Goal: Task Accomplishment & Management: Manage account settings

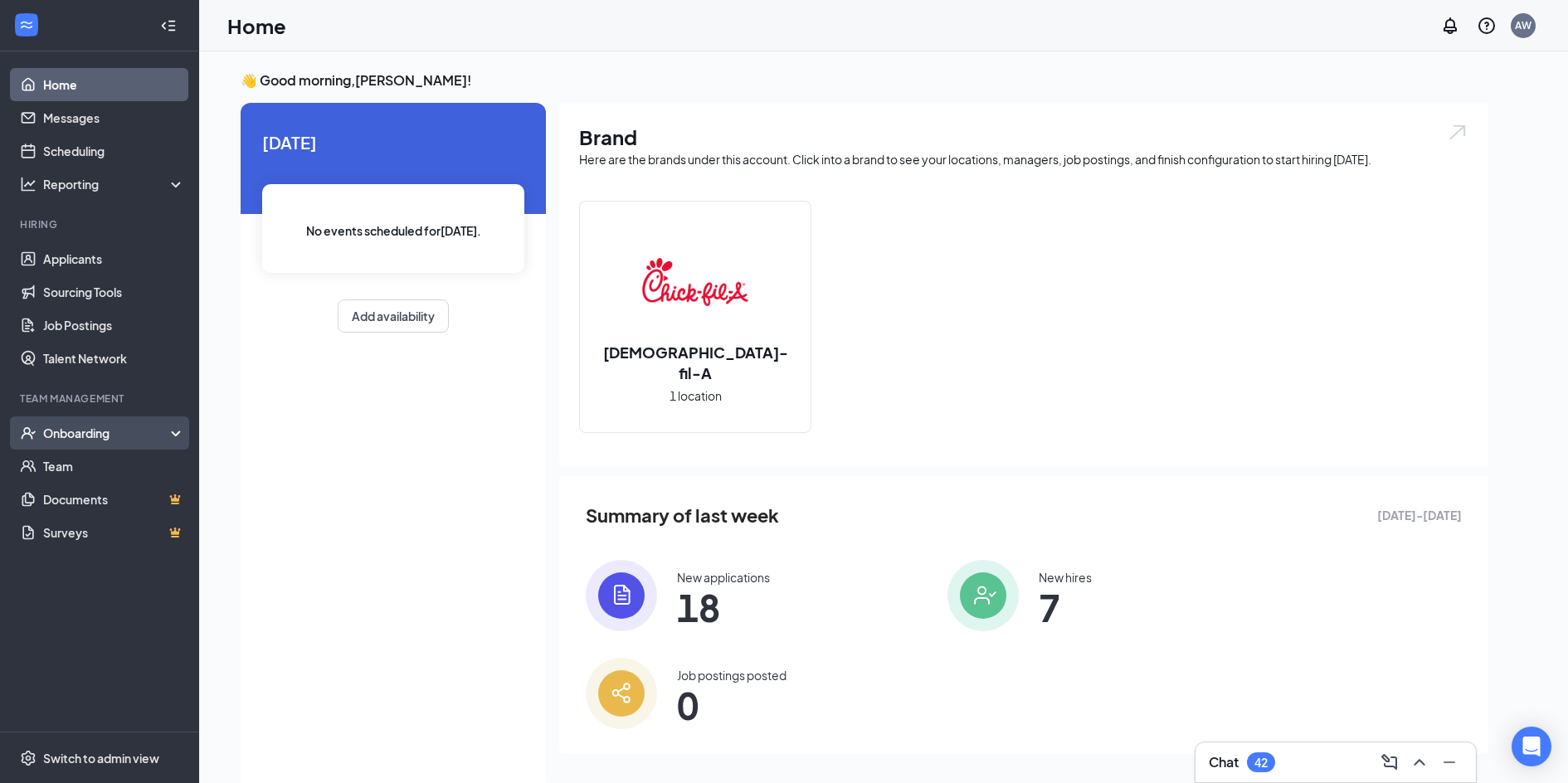
click at [173, 439] on div "Onboarding" at bounding box center [100, 433] width 199 height 34
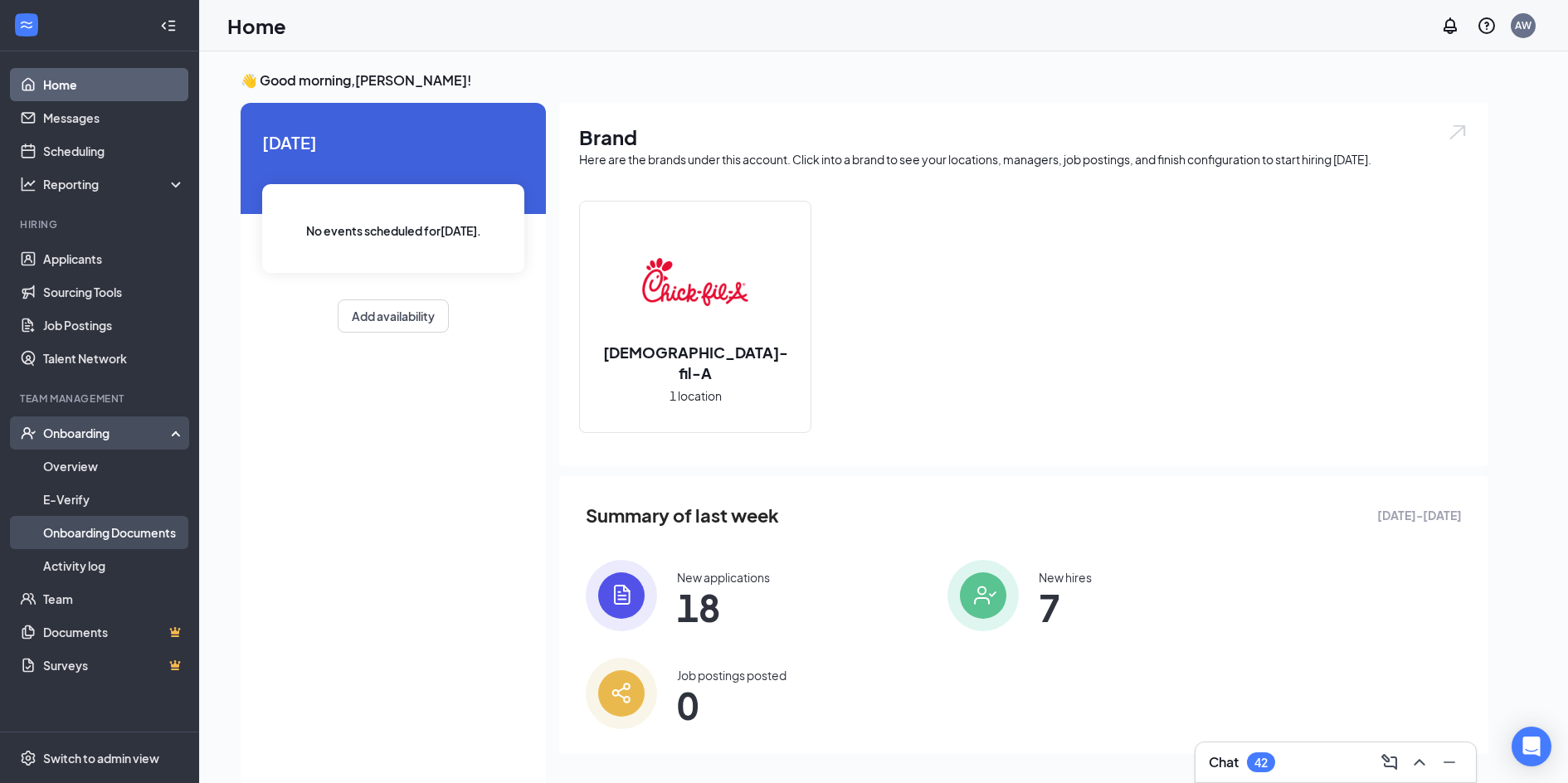
click at [80, 532] on link "Onboarding Documents" at bounding box center [114, 533] width 142 height 34
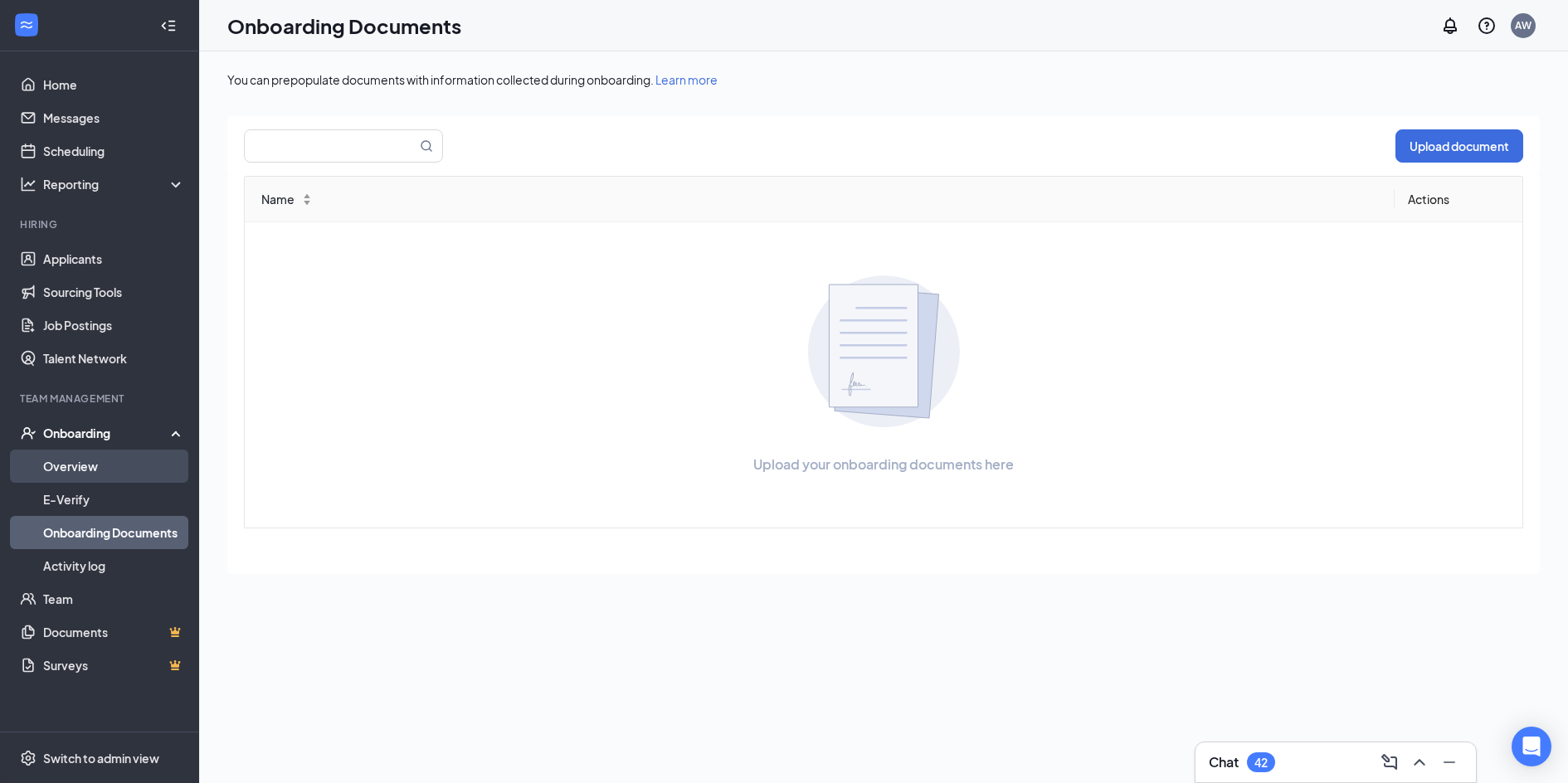
click at [78, 468] on link "Overview" at bounding box center [114, 467] width 142 height 34
